Goal: Transaction & Acquisition: Purchase product/service

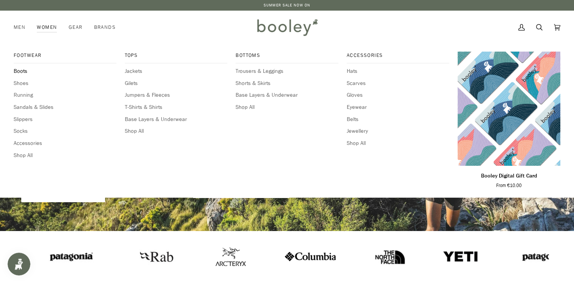
click at [22, 71] on span "Boots" at bounding box center [65, 71] width 103 height 8
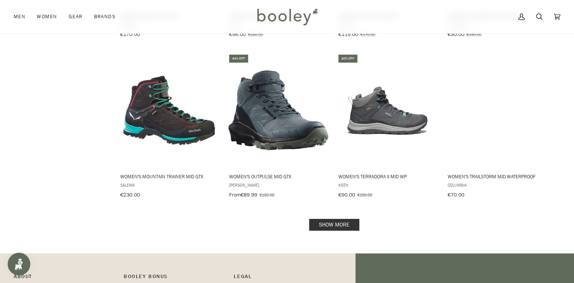
scroll to position [736, 0]
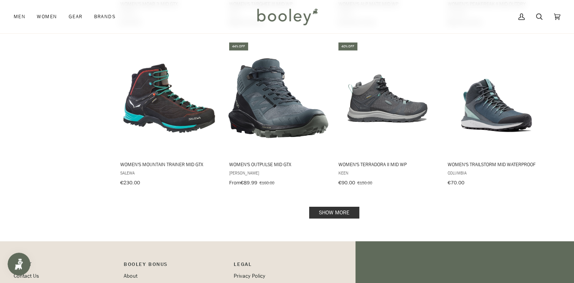
click at [343, 207] on link "Show more" at bounding box center [334, 213] width 50 height 12
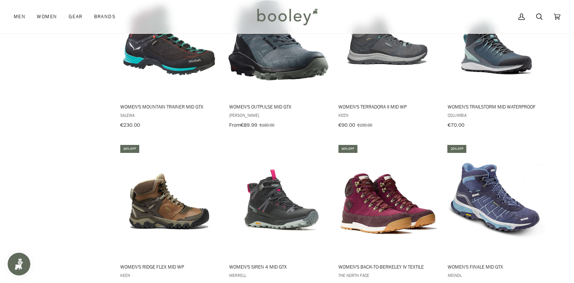
scroll to position [809, 0]
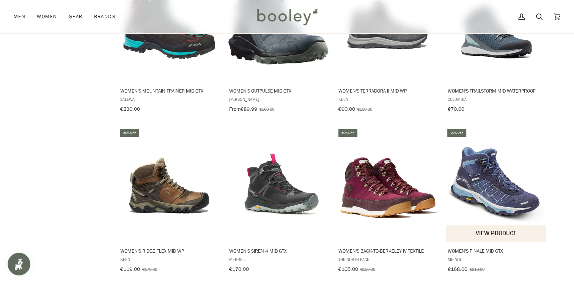
click at [484, 173] on img "Women's Finale Mid GTX" at bounding box center [496, 185] width 101 height 101
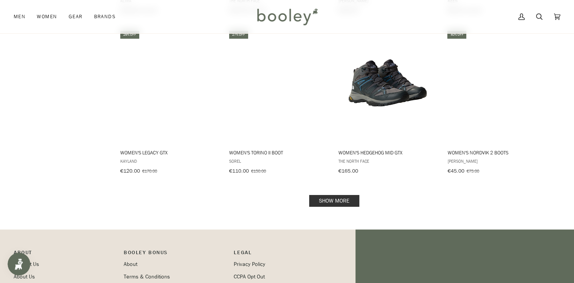
scroll to position [1579, 0]
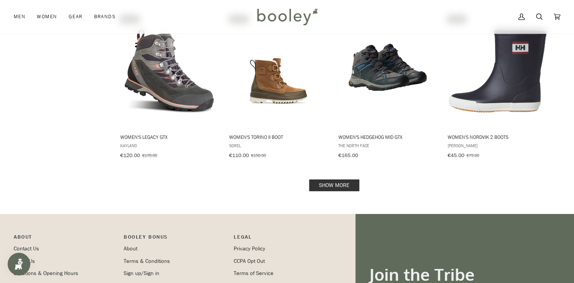
click at [340, 179] on link "Show more" at bounding box center [334, 185] width 50 height 12
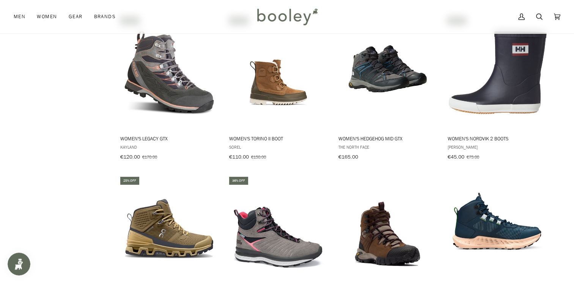
scroll to position [1579, 0]
